Goal: Share content: Share content

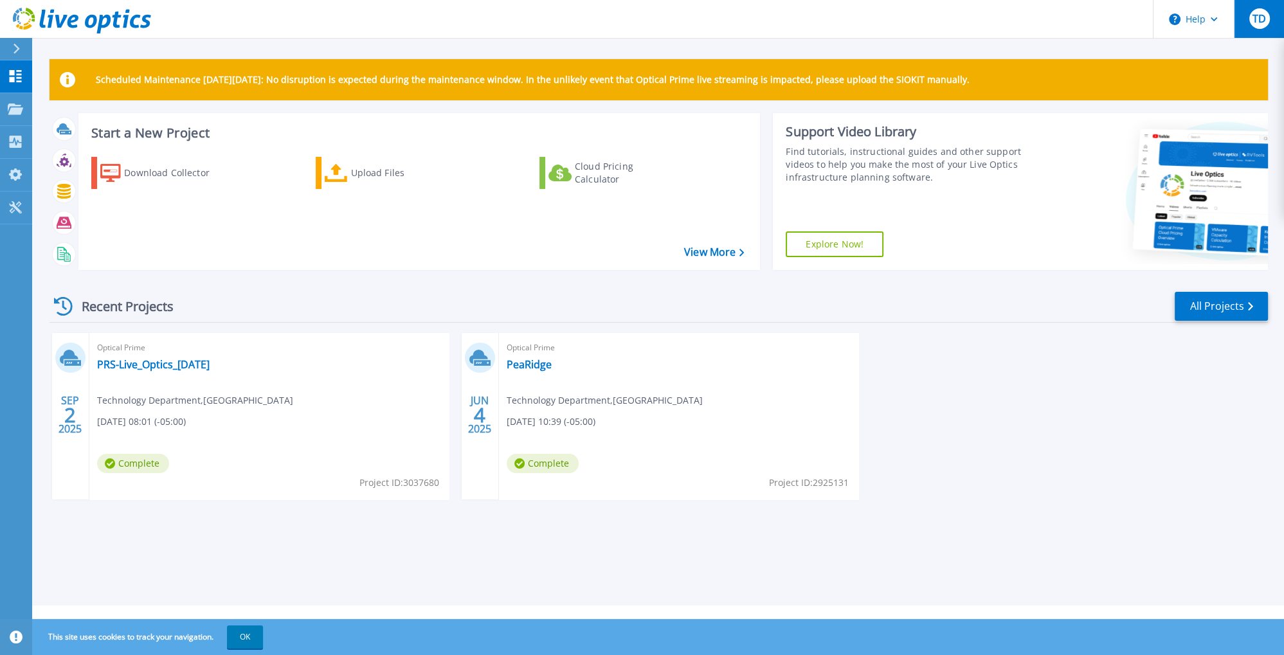
click at [1261, 22] on span "TD" at bounding box center [1259, 19] width 14 height 10
click at [401, 428] on div "Optical Prime PRS-Live_Optics_[DATE] Technology Department , [GEOGRAPHIC_DATA] …" at bounding box center [268, 416] width 359 height 167
click at [152, 462] on span "Complete" at bounding box center [133, 463] width 72 height 19
click at [167, 363] on link "PRS-Live_Optics_[DATE]" at bounding box center [153, 364] width 113 height 13
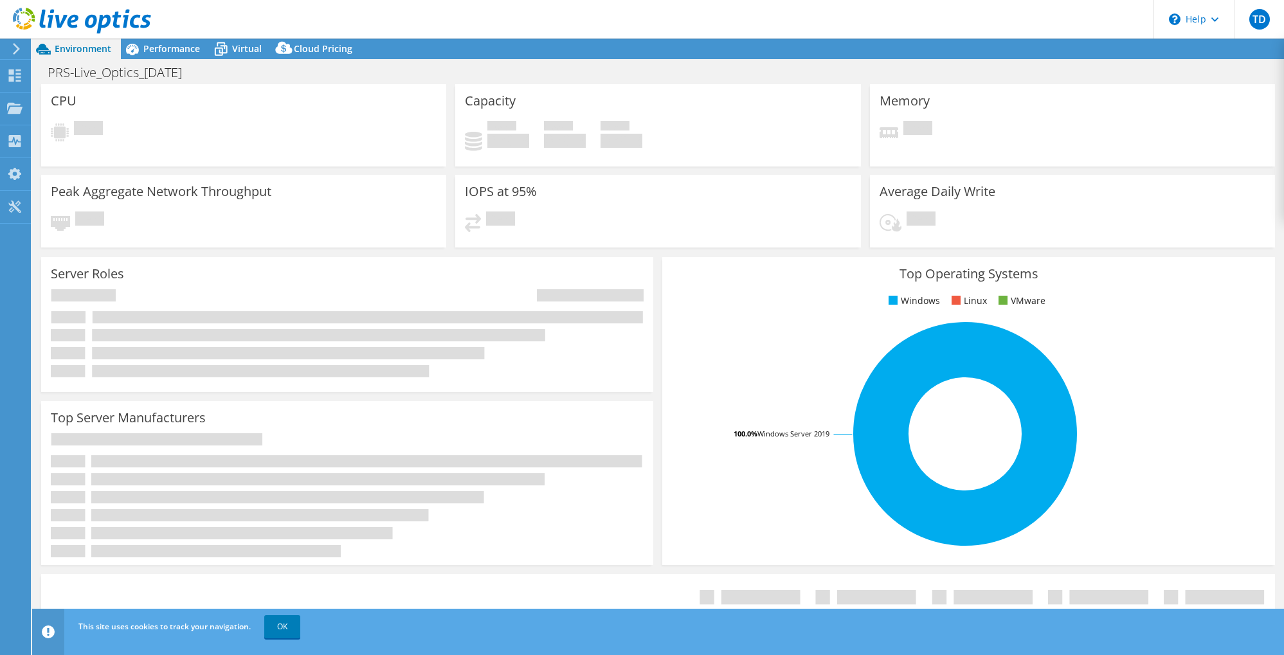
select select "USD"
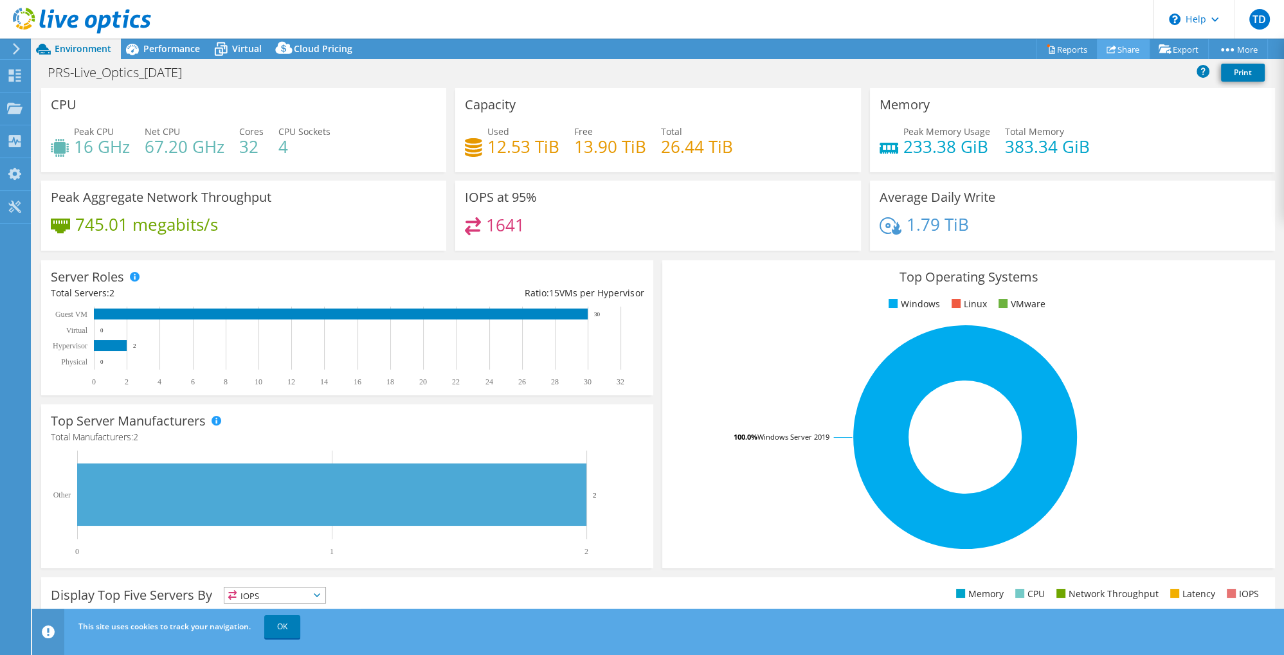
click at [1120, 53] on link "Share" at bounding box center [1123, 49] width 53 height 20
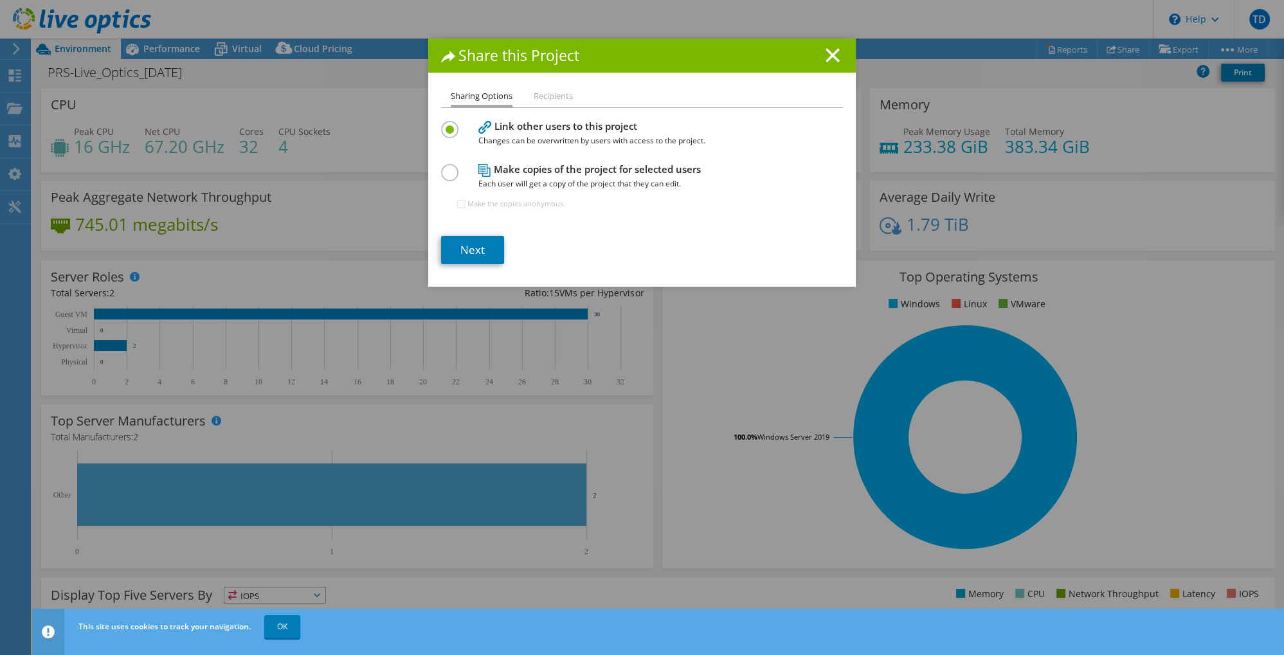
click at [562, 97] on li "Recipients" at bounding box center [553, 97] width 39 height 16
click at [453, 167] on label at bounding box center [452, 165] width 23 height 3
click at [0, 0] on input "radio" at bounding box center [0, 0] width 0 height 0
click at [483, 253] on link "Next" at bounding box center [472, 250] width 63 height 28
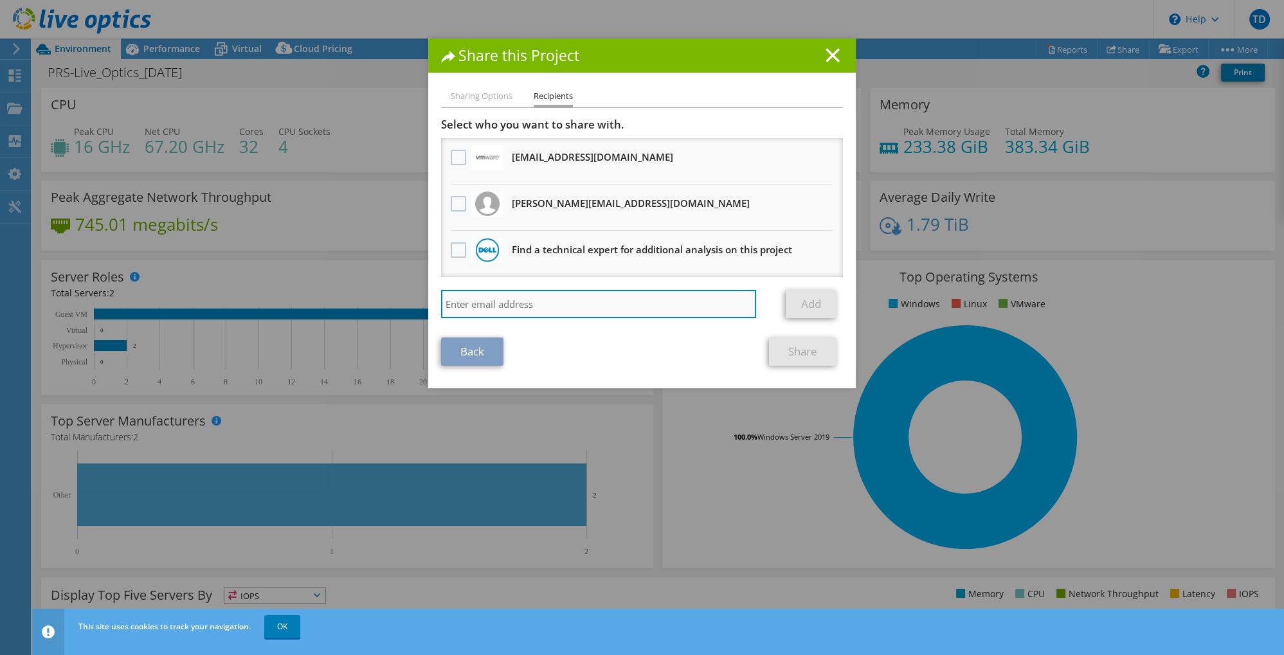
click at [514, 306] on input "search" at bounding box center [598, 304] width 315 height 28
paste input "[EMAIL_ADDRESS][DOMAIN_NAME]"
type input "[EMAIL_ADDRESS][DOMAIN_NAME]"
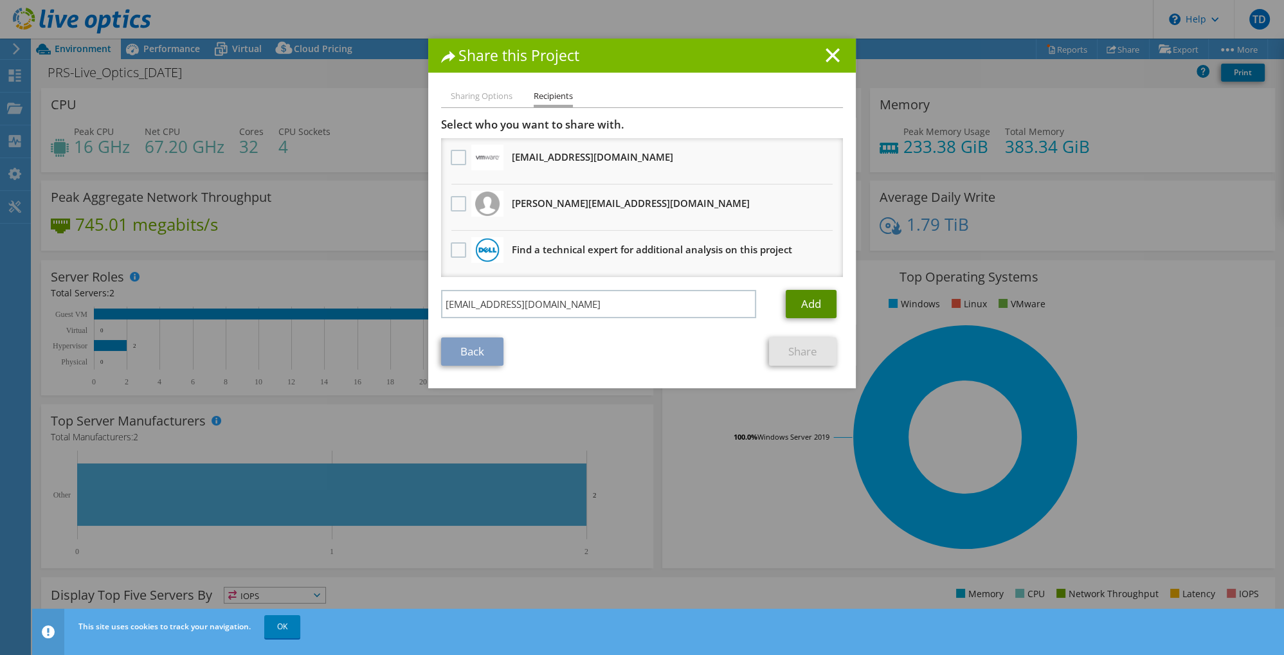
click at [802, 302] on link "Add" at bounding box center [811, 304] width 51 height 28
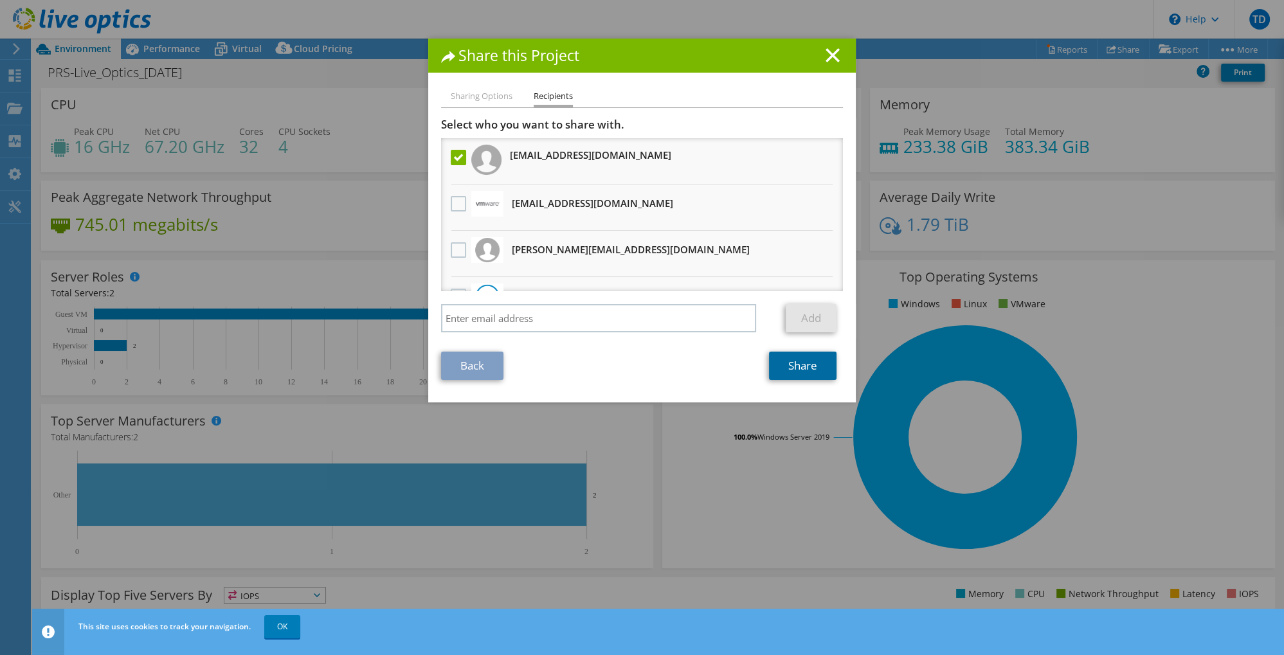
click at [799, 364] on link "Share" at bounding box center [803, 366] width 68 height 28
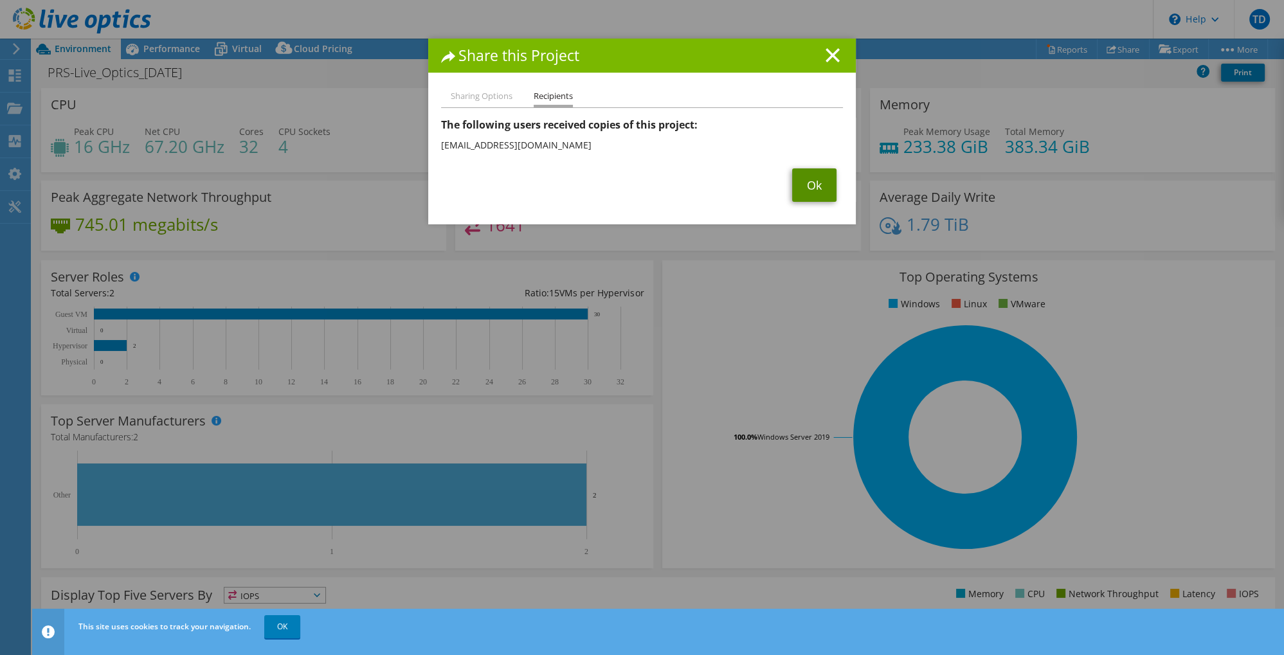
click at [817, 192] on link "Ok" at bounding box center [814, 184] width 44 height 33
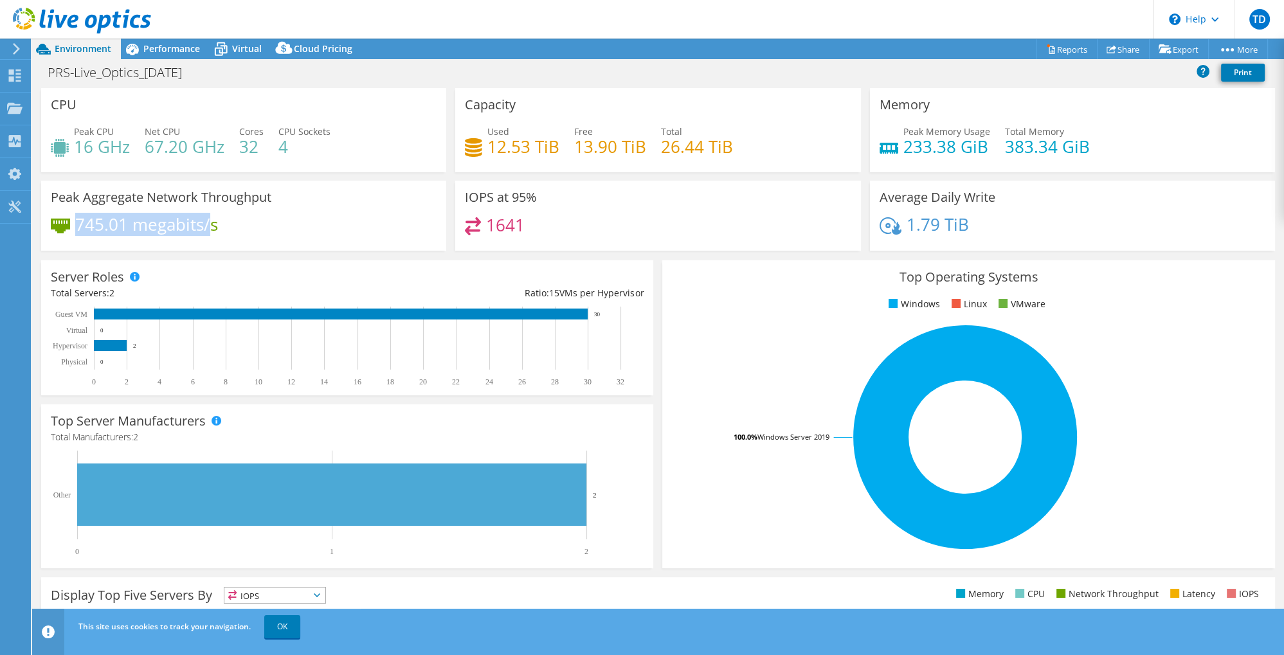
drag, startPoint x: 76, startPoint y: 224, endPoint x: 212, endPoint y: 230, distance: 136.4
click at [212, 230] on h4 "745.01 megabits/s" at bounding box center [146, 224] width 143 height 14
drag, startPoint x: 903, startPoint y: 143, endPoint x: 950, endPoint y: 145, distance: 47.6
click at [950, 145] on div "Peak Memory Usage 233.38 GiB" at bounding box center [935, 139] width 111 height 29
click at [1035, 106] on div "Memory Peak Memory Usage 233.38 GiB Total Memory 383.34 GiB" at bounding box center [1072, 130] width 405 height 84
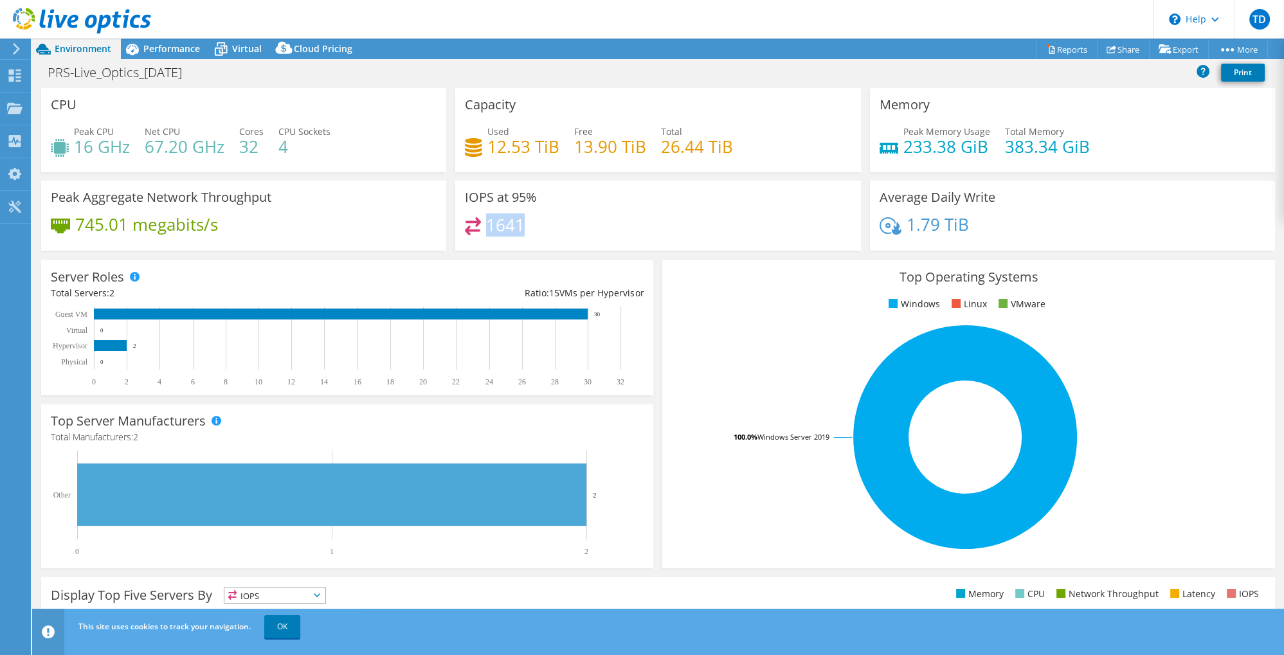
drag, startPoint x: 503, startPoint y: 221, endPoint x: 486, endPoint y: 222, distance: 16.7
click at [486, 222] on div "1641" at bounding box center [658, 231] width 386 height 28
click at [269, 231] on div "745.01 megabits/s" at bounding box center [244, 230] width 386 height 27
drag, startPoint x: 229, startPoint y: 228, endPoint x: 76, endPoint y: 226, distance: 153.0
click at [76, 226] on div "745.01 megabits/s" at bounding box center [244, 230] width 386 height 27
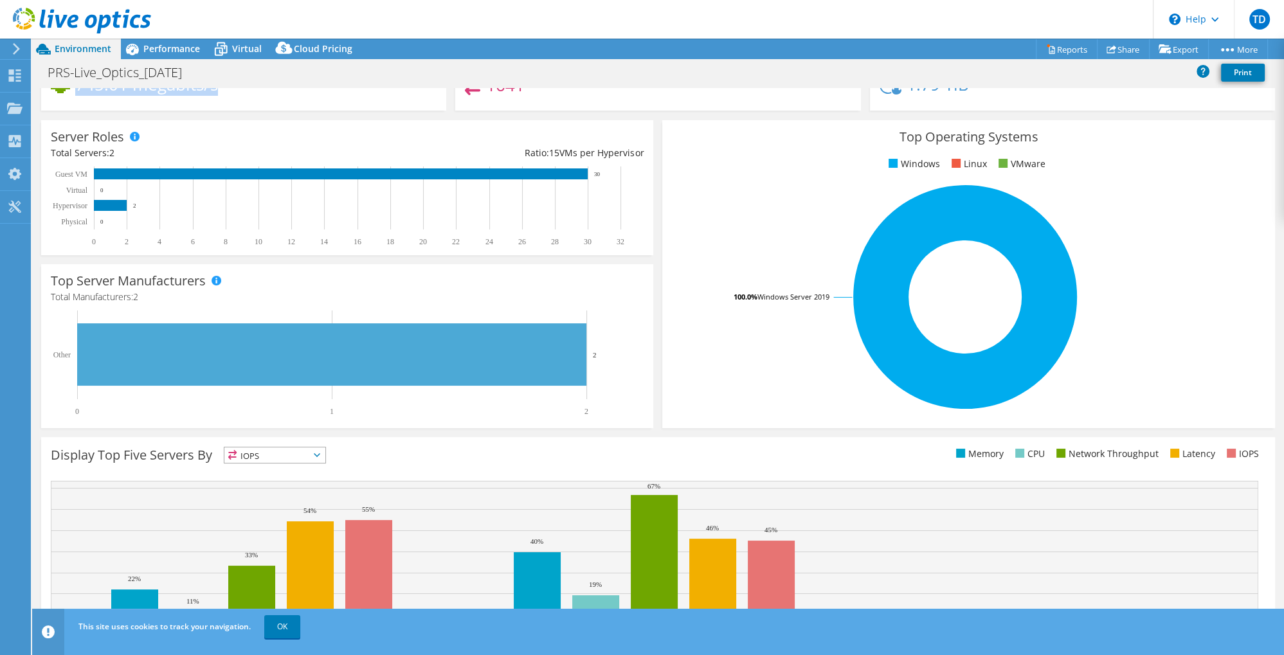
scroll to position [203, 0]
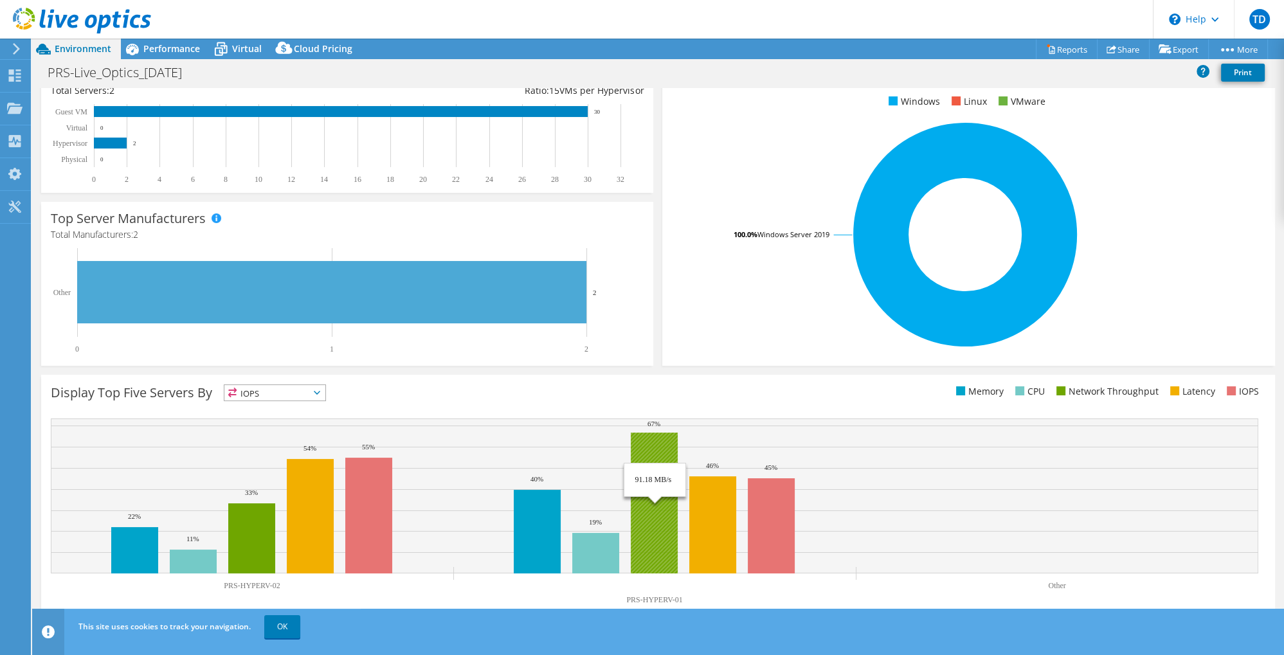
click at [658, 505] on rect at bounding box center [654, 503] width 47 height 141
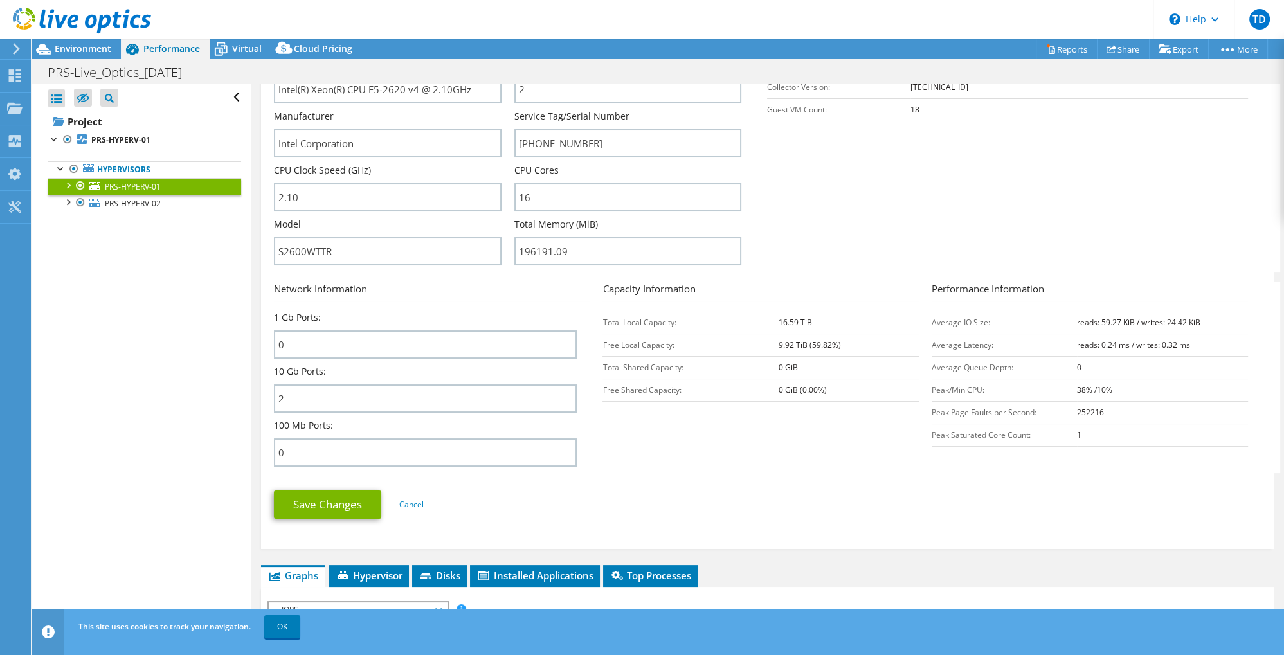
scroll to position [309, 0]
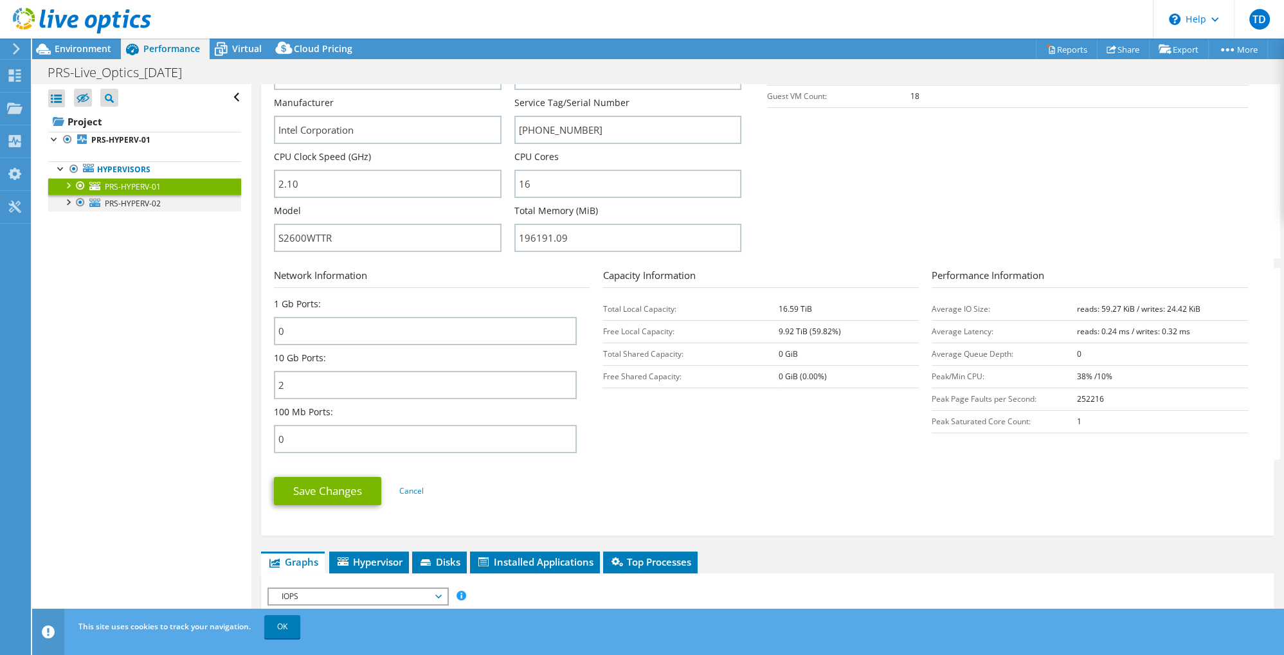
click at [67, 200] on div at bounding box center [67, 201] width 13 height 13
click at [56, 168] on div at bounding box center [61, 167] width 13 height 13
click at [57, 168] on div at bounding box center [61, 167] width 13 height 13
click at [69, 186] on div at bounding box center [67, 184] width 13 height 13
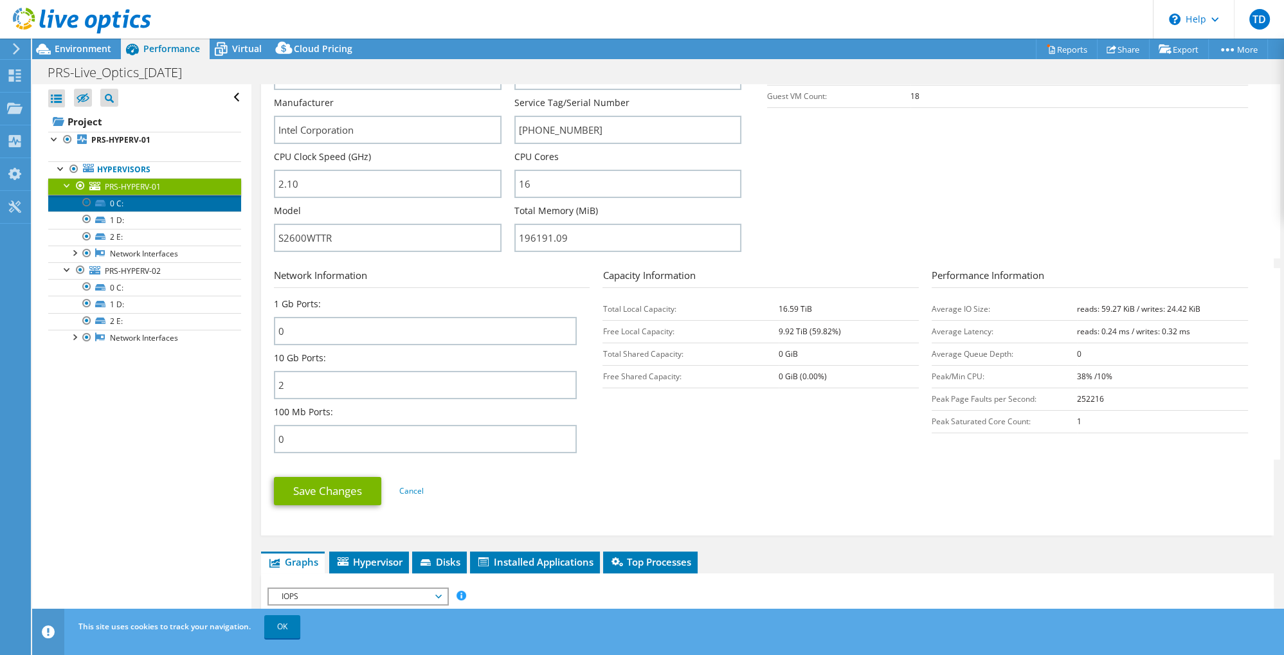
click at [107, 201] on link "0 C:" at bounding box center [144, 203] width 193 height 17
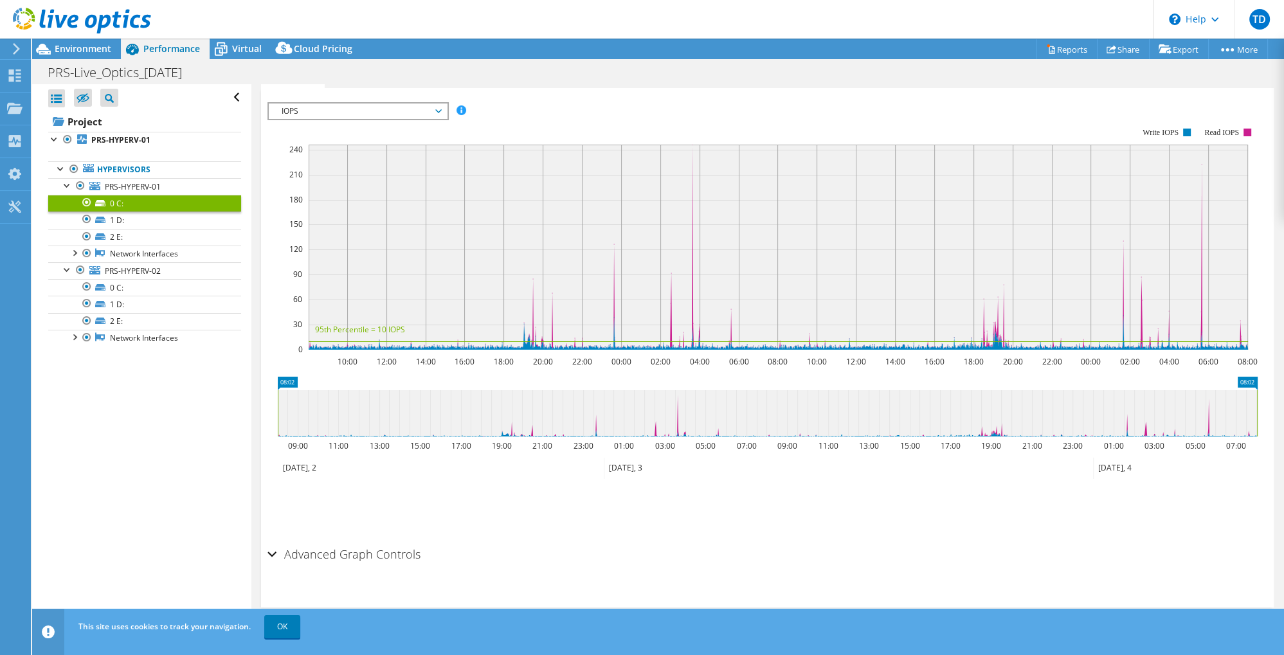
scroll to position [230, 0]
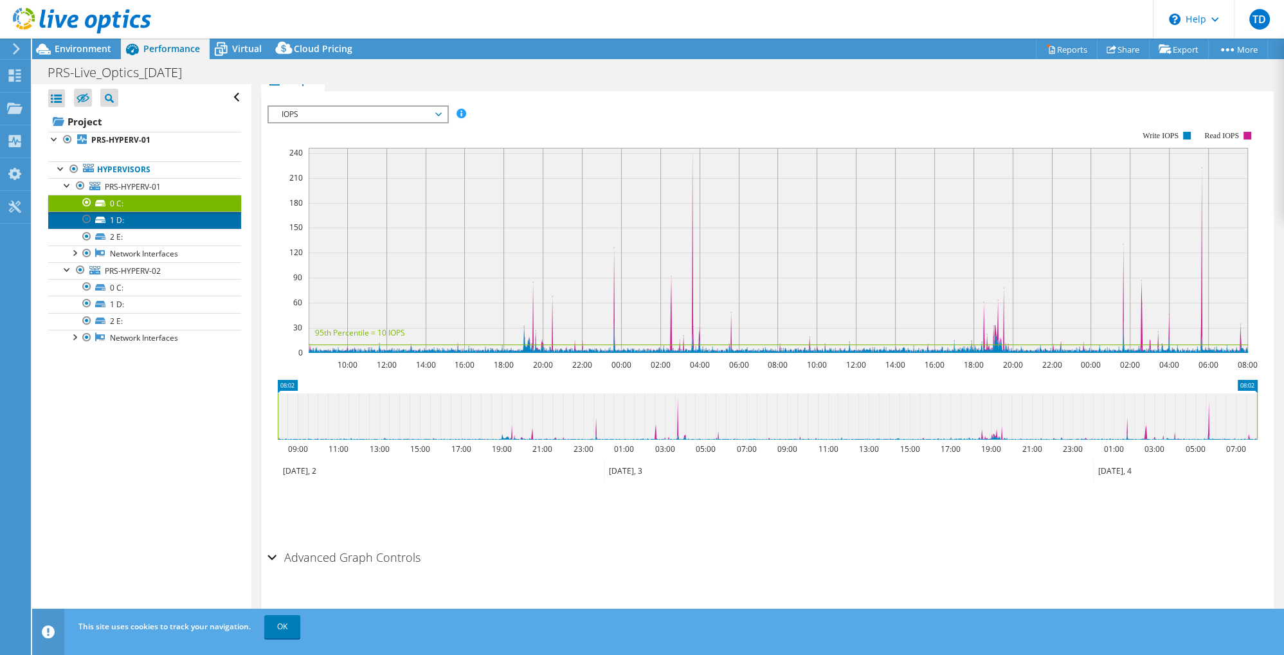
click at [102, 220] on icon at bounding box center [100, 220] width 10 height 6
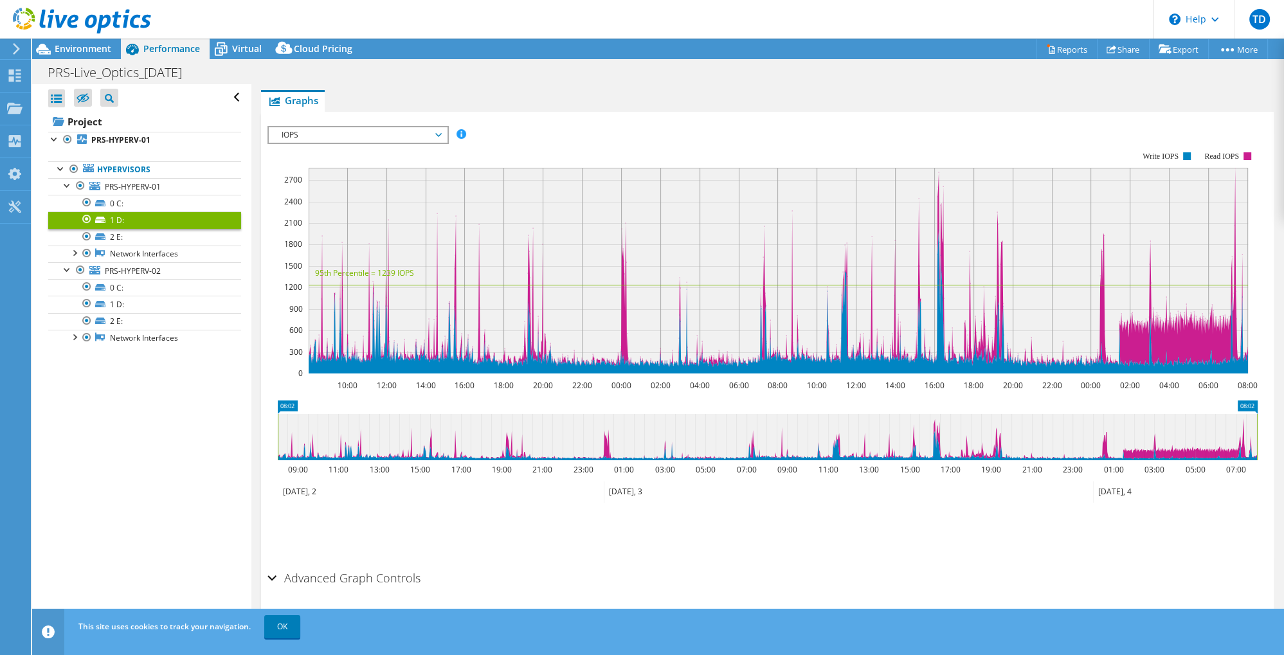
scroll to position [158, 0]
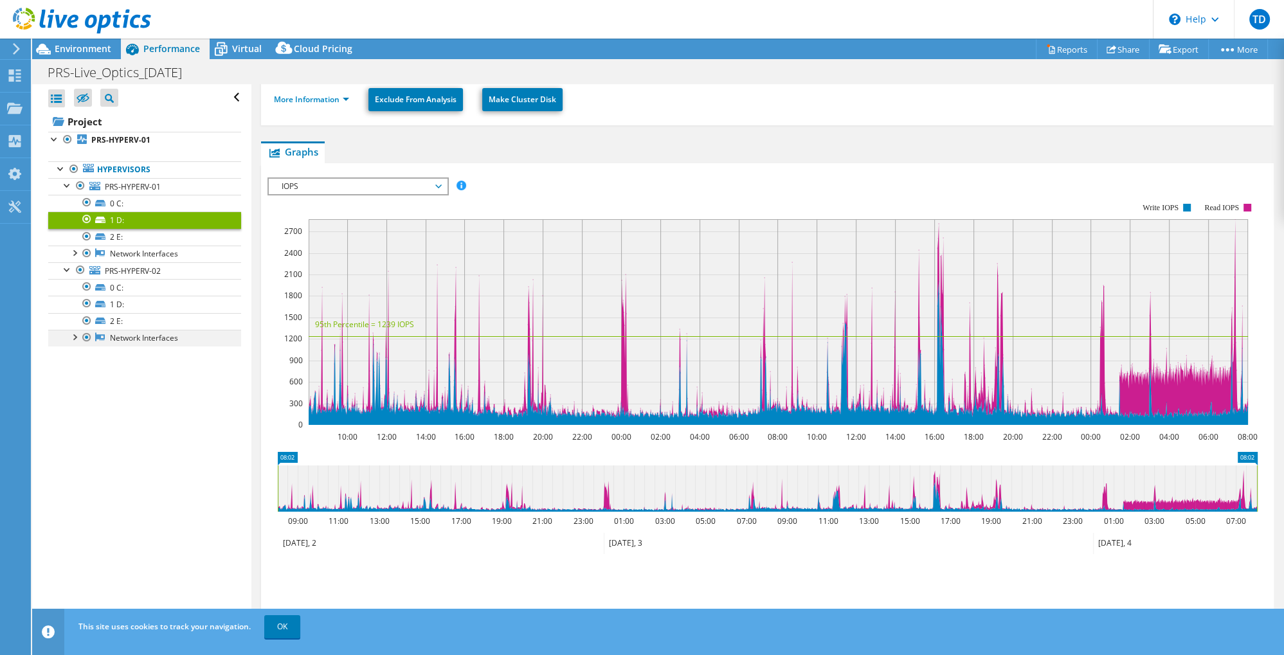
click at [73, 336] on div at bounding box center [74, 336] width 13 height 13
click at [176, 516] on div "Open All Close All Hide Excluded Nodes Project Tree Filter" at bounding box center [141, 357] width 219 height 546
click at [435, 185] on span "IOPS" at bounding box center [357, 186] width 165 height 15
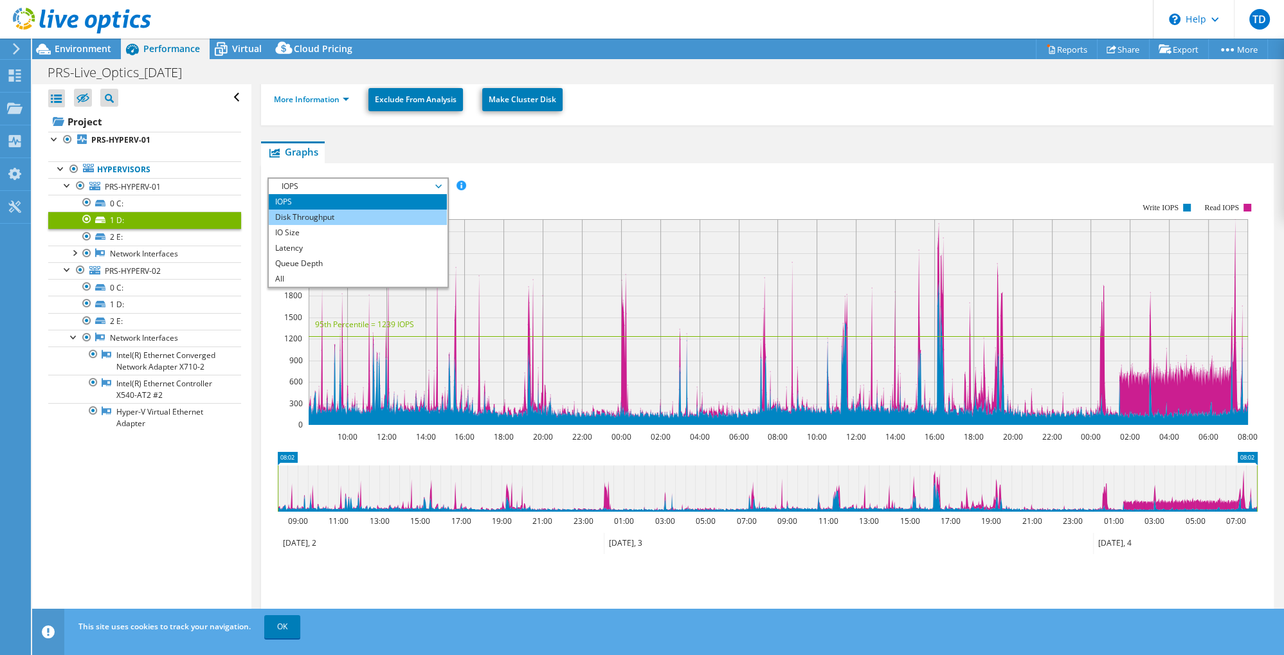
click at [424, 215] on li "Disk Throughput" at bounding box center [358, 217] width 178 height 15
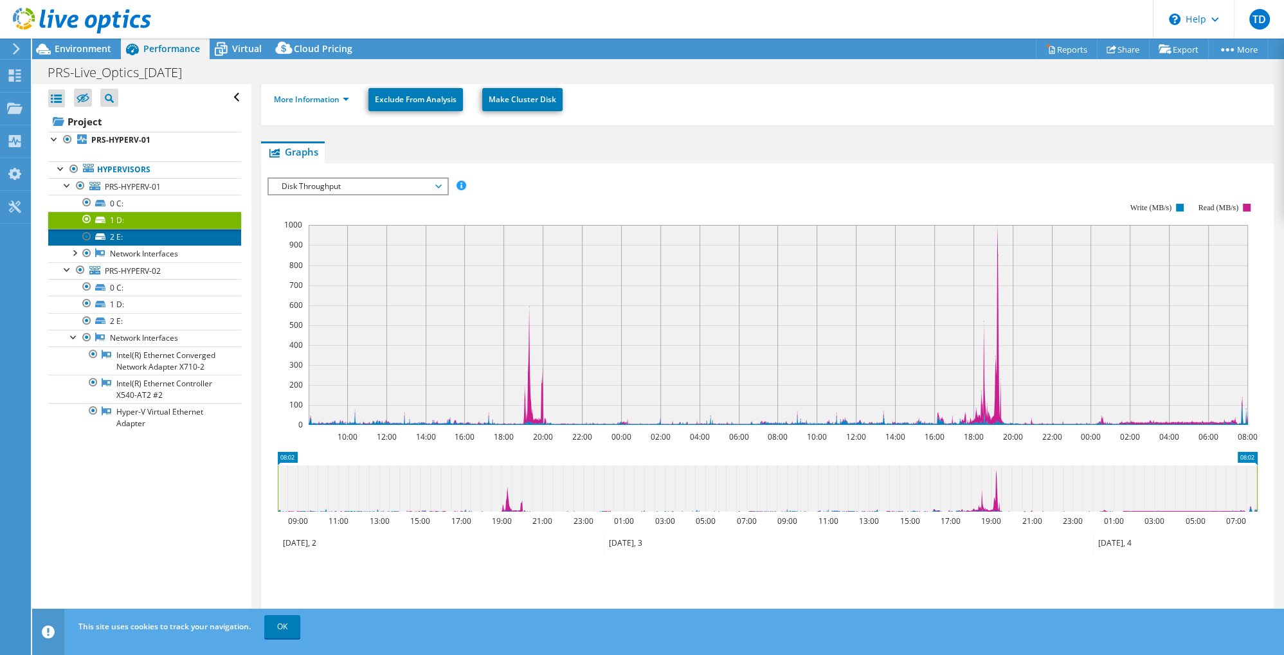
click at [109, 236] on link "2 E:" at bounding box center [144, 237] width 193 height 17
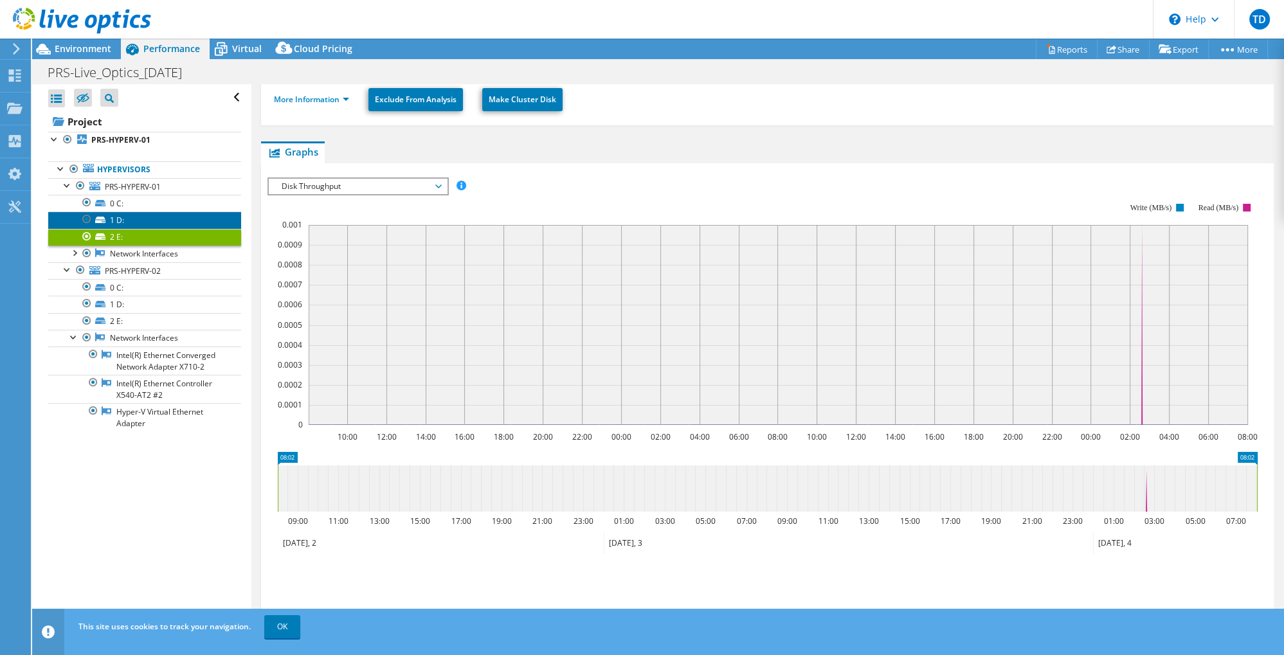
click at [113, 220] on link "1 D:" at bounding box center [144, 220] width 193 height 17
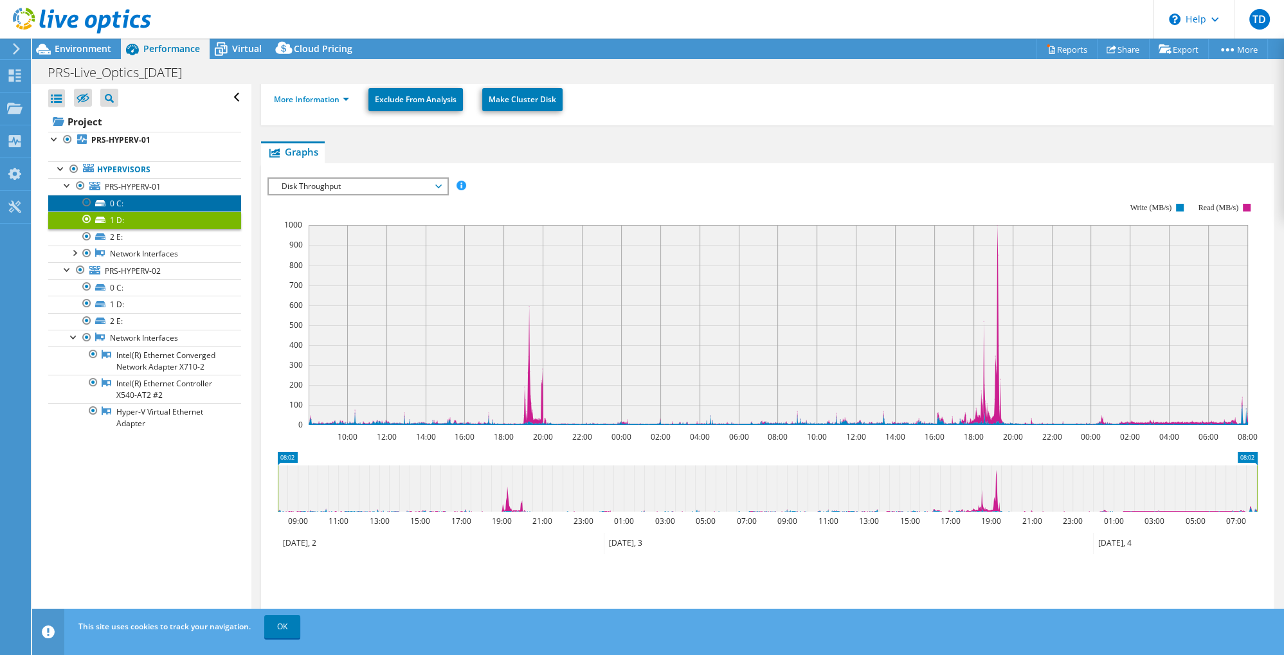
click at [112, 203] on link "0 C:" at bounding box center [144, 203] width 193 height 17
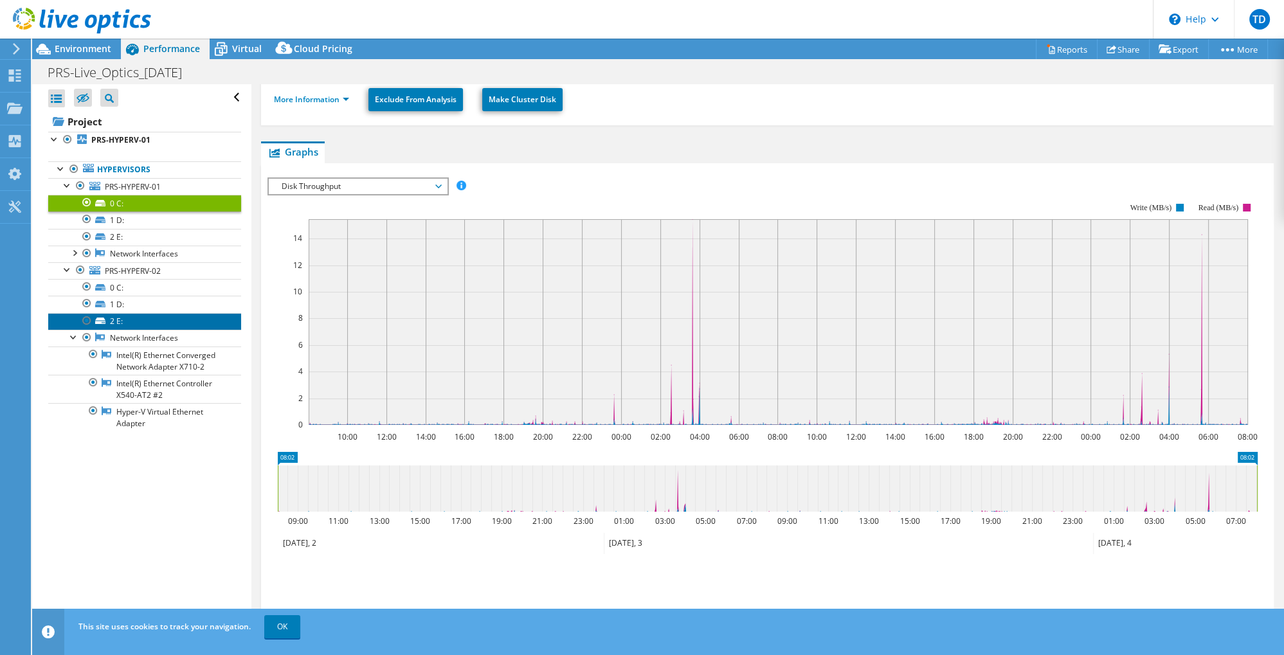
click at [102, 318] on icon at bounding box center [100, 321] width 10 height 6
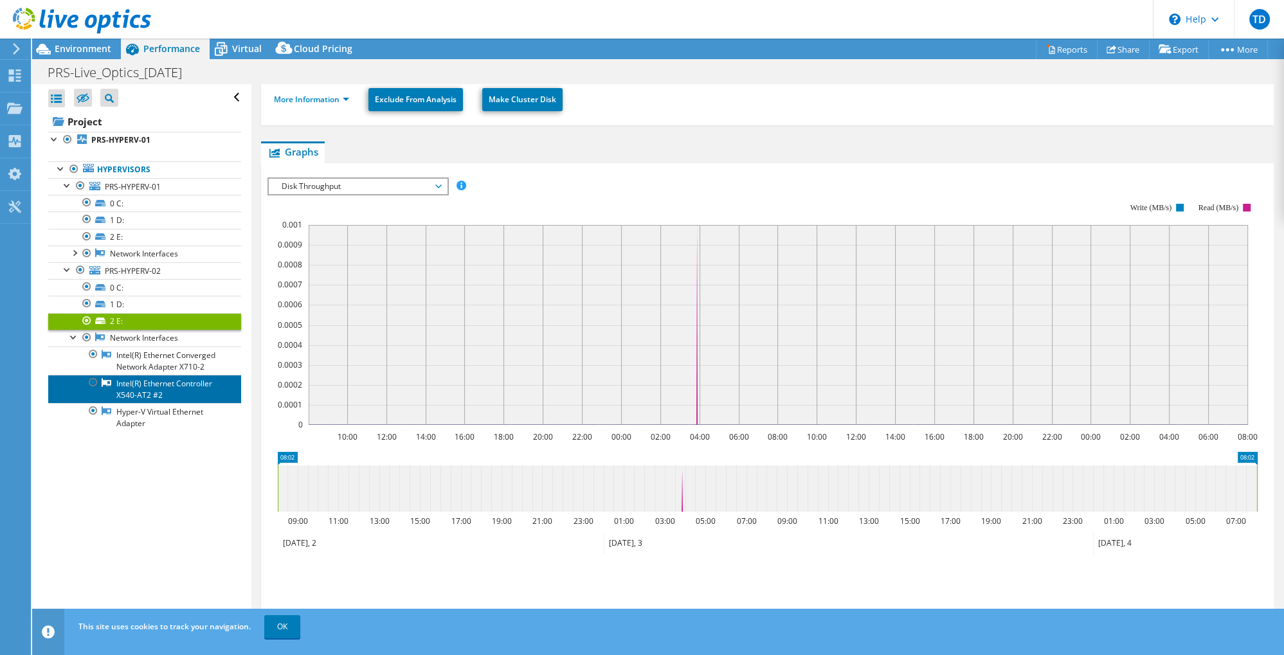
click at [164, 384] on link "Intel(R) Ethernet Controller X540-AT2 #2" at bounding box center [144, 389] width 193 height 28
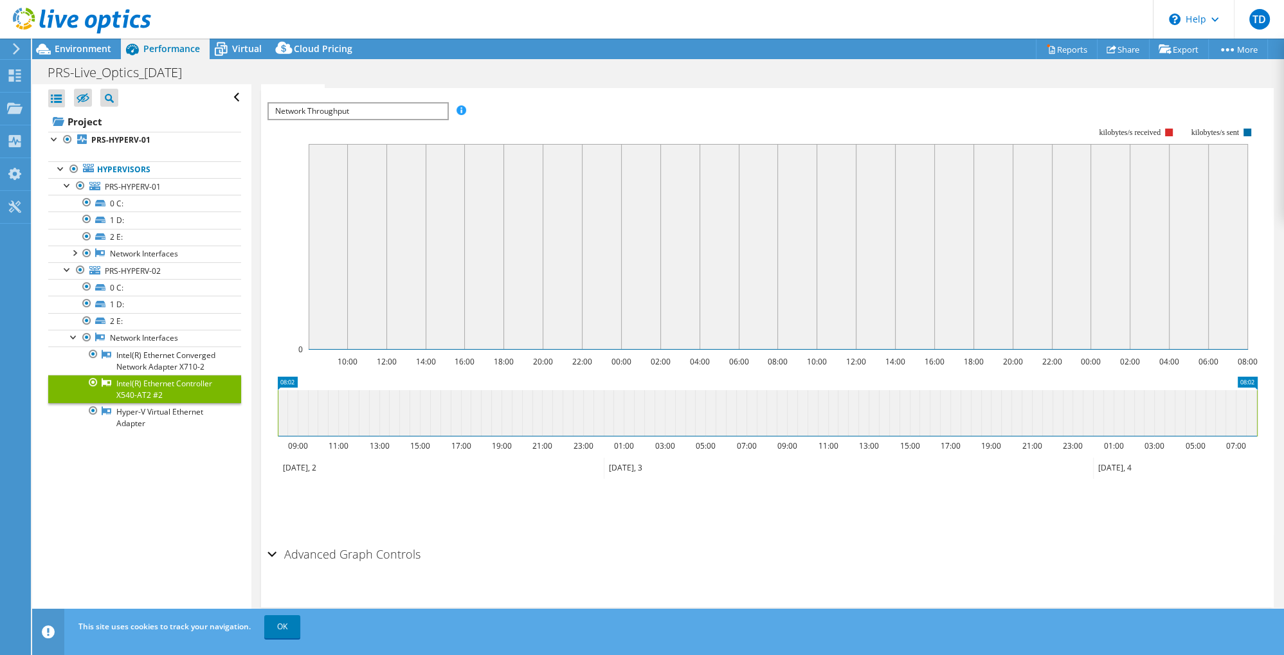
scroll to position [82, 0]
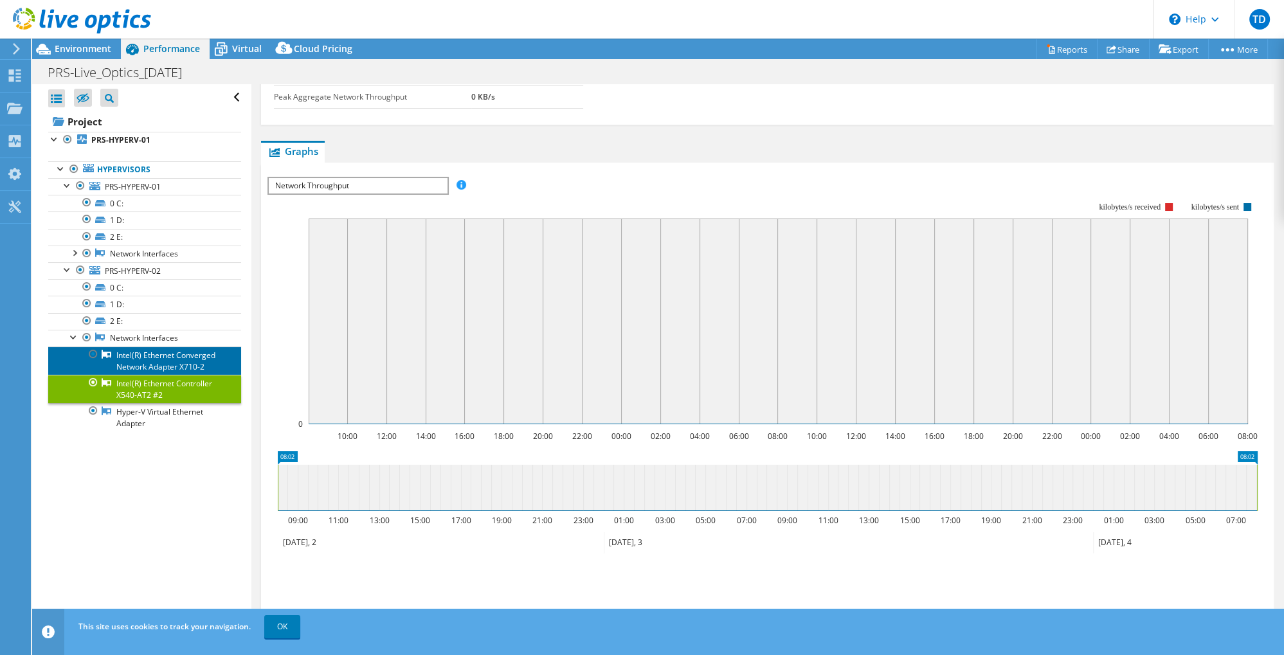
click at [132, 365] on link "Intel(R) Ethernet Converged Network Adapter X710-2" at bounding box center [144, 361] width 193 height 28
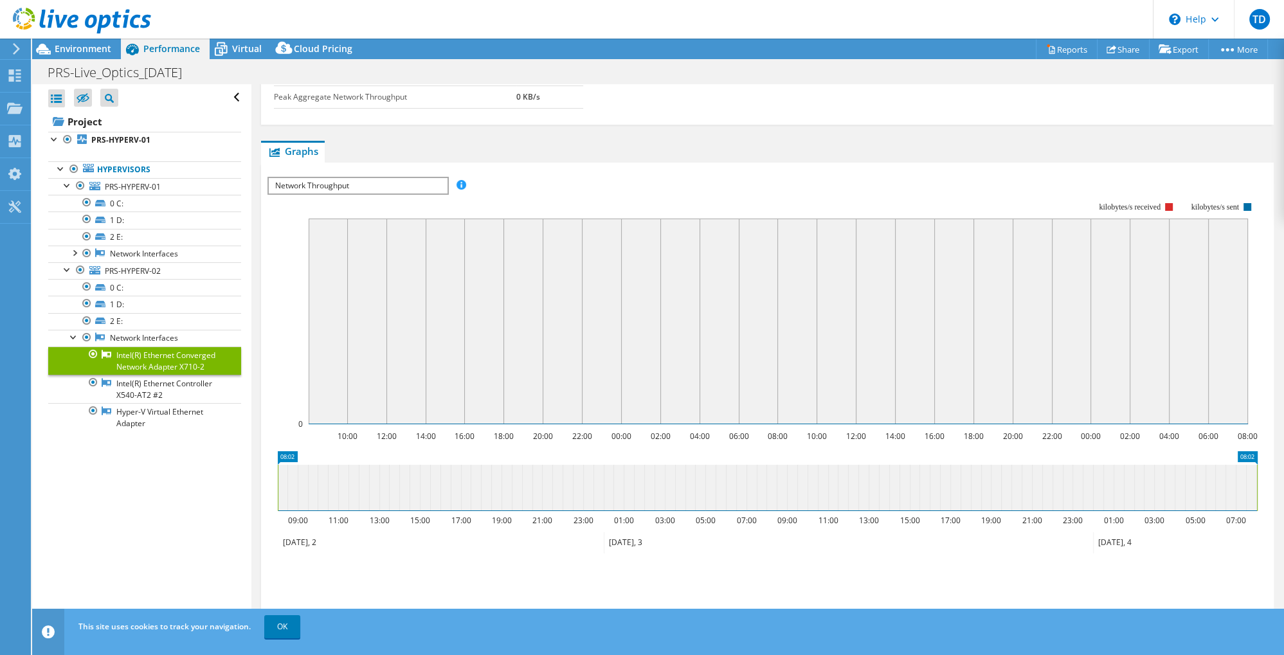
click at [420, 184] on span "Network Throughput" at bounding box center [358, 185] width 178 height 15
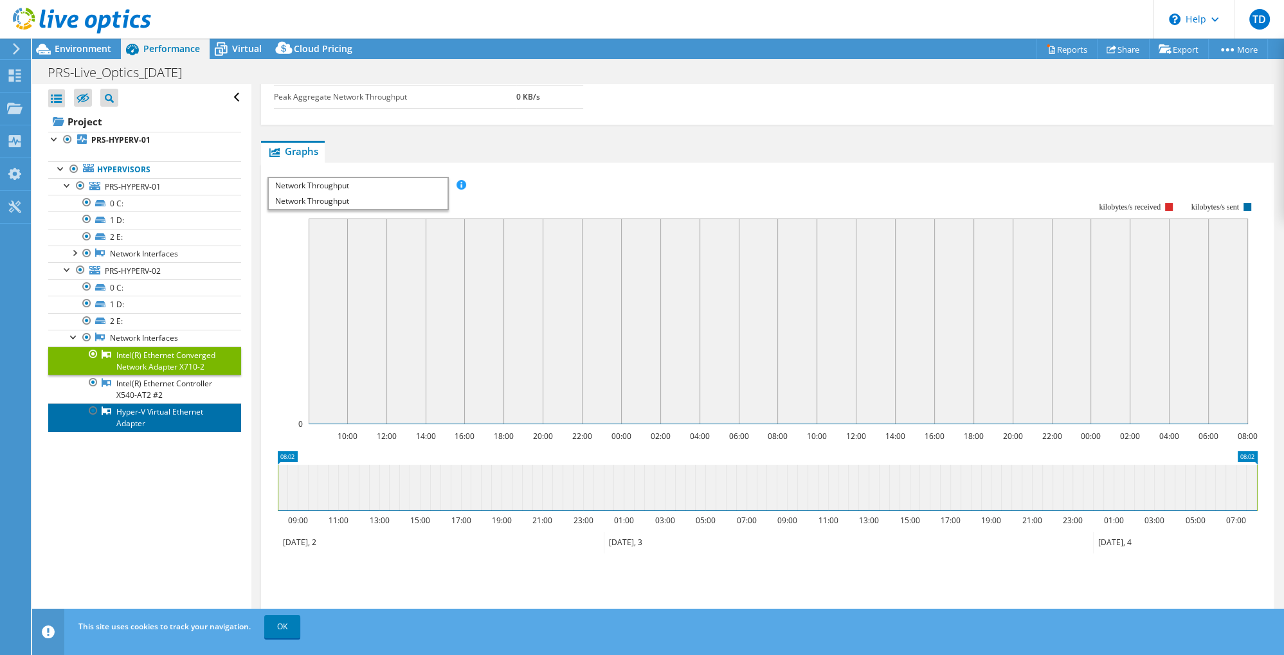
click at [145, 413] on link "Hyper-V Virtual Ethernet Adapter" at bounding box center [144, 417] width 193 height 28
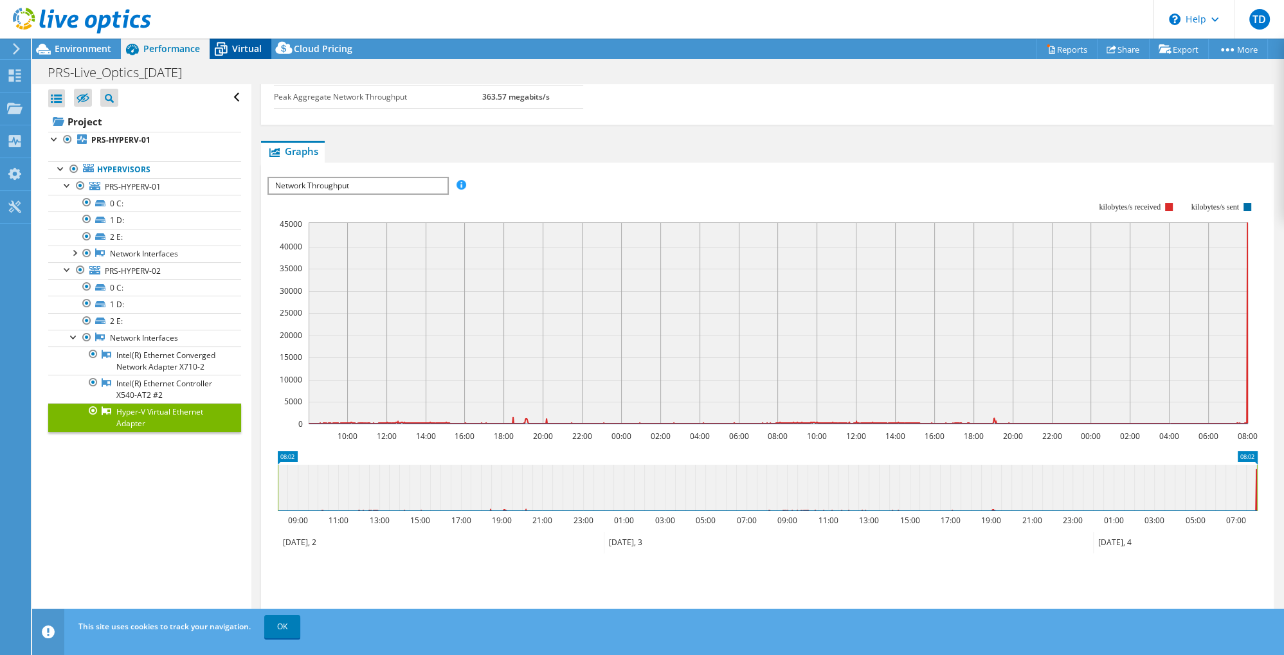
click at [233, 48] on span "Virtual" at bounding box center [247, 48] width 30 height 12
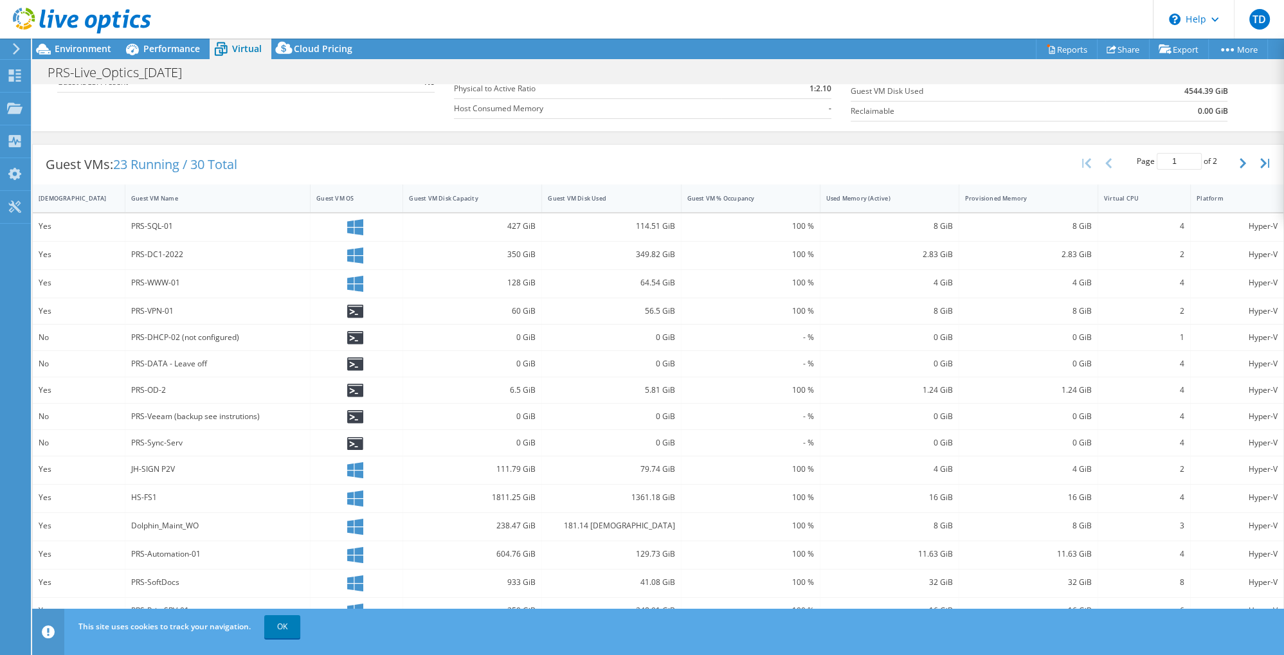
scroll to position [195, 0]
click at [523, 496] on div "1811.25 GiB" at bounding box center [472, 495] width 127 height 14
click at [280, 629] on link "OK" at bounding box center [282, 626] width 36 height 23
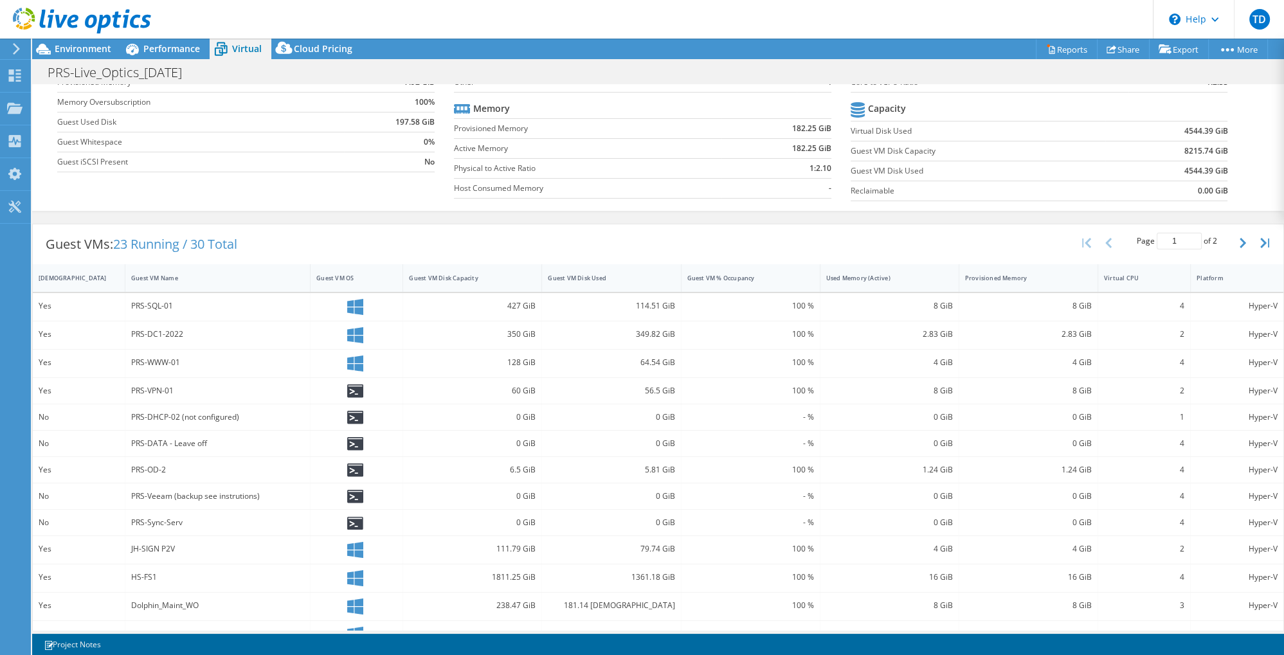
scroll to position [0, 0]
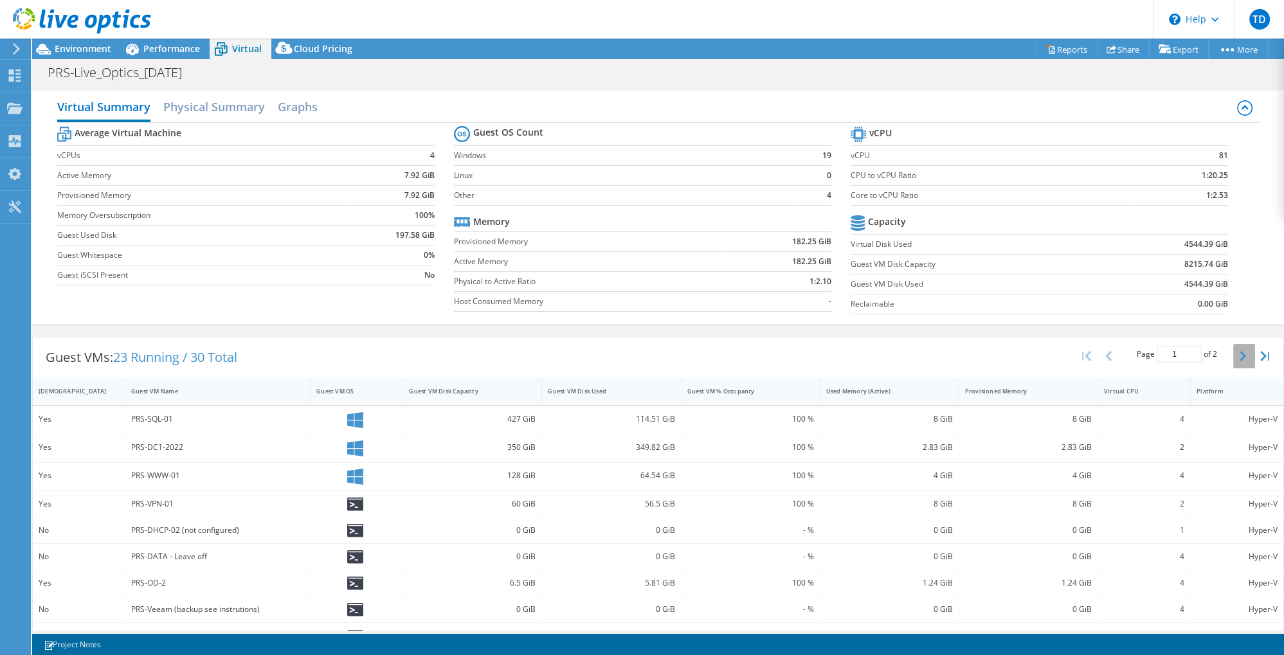
click at [1238, 354] on button "button" at bounding box center [1244, 356] width 22 height 24
type input "2"
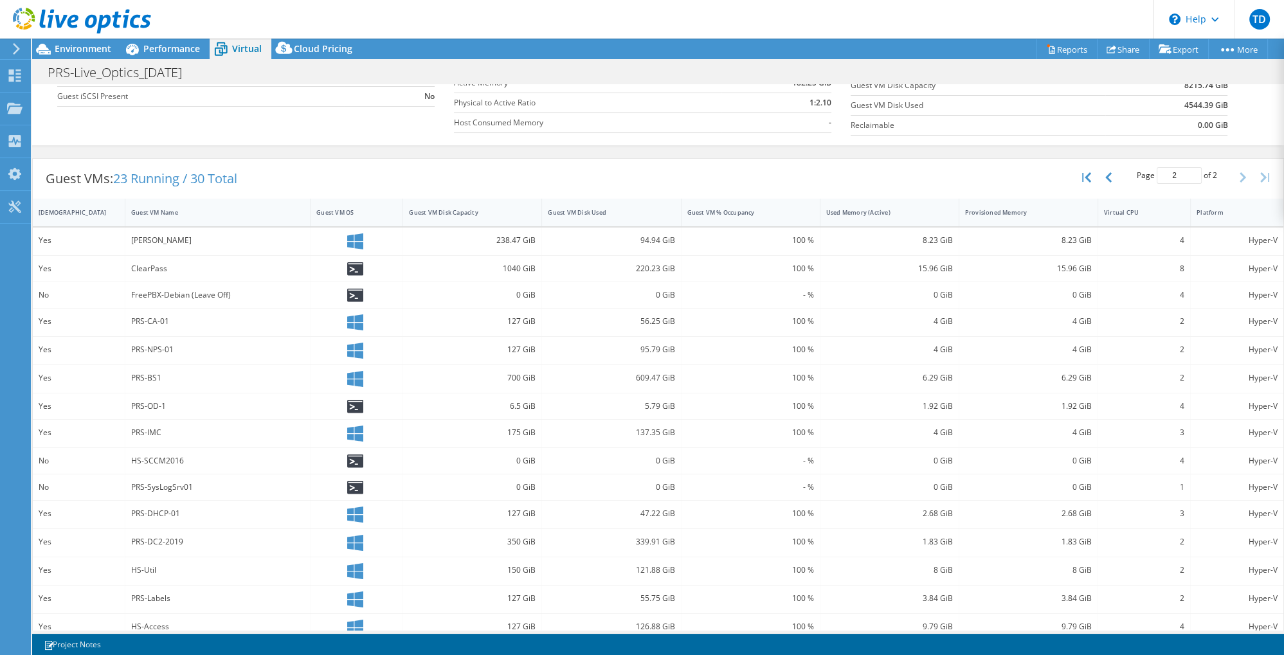
scroll to position [197, 0]
